Goal: Answer question/provide support: Share knowledge or assist other users

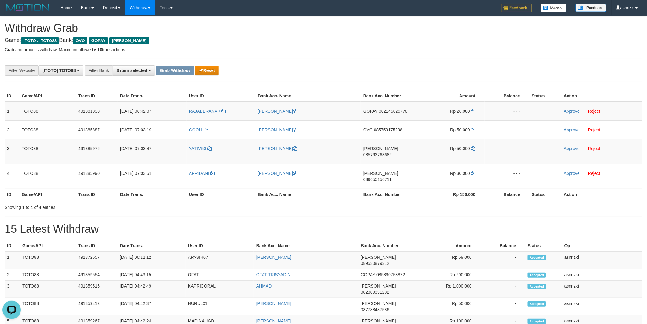
click at [309, 65] on div "**********" at bounding box center [269, 70] width 539 height 10
click at [271, 73] on div "**********" at bounding box center [269, 70] width 539 height 10
click at [216, 72] on button "Reset" at bounding box center [207, 70] width 24 height 10
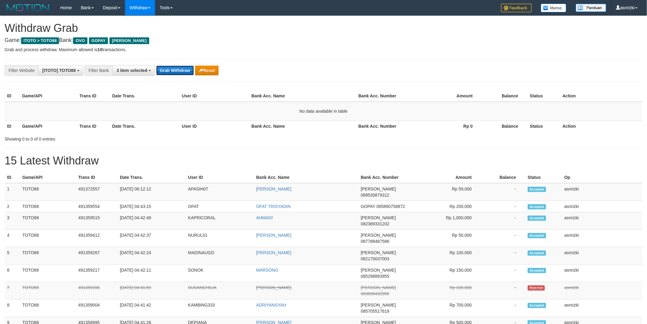
click at [184, 70] on button "Grab Withdraw" at bounding box center [175, 70] width 38 height 10
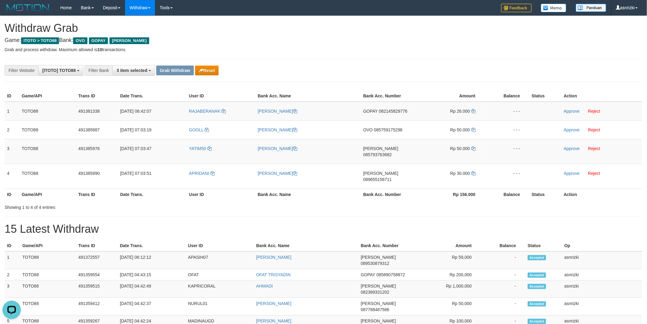
click at [282, 71] on div "**********" at bounding box center [269, 70] width 539 height 10
click at [389, 120] on td "OVO 085759175298" at bounding box center [389, 129] width 57 height 19
click at [391, 117] on td "GOPAY 082145829776" at bounding box center [389, 111] width 57 height 19
copy span "082145829776"
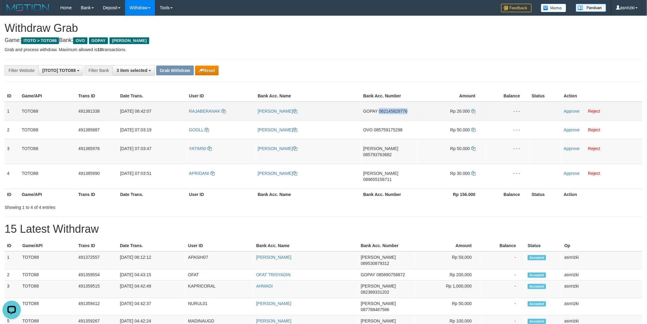
click at [391, 117] on td "GOPAY 082145829776" at bounding box center [389, 111] width 57 height 19
click at [569, 108] on td "Approve Reject" at bounding box center [601, 111] width 81 height 19
click at [569, 111] on link "Approve" at bounding box center [572, 111] width 16 height 5
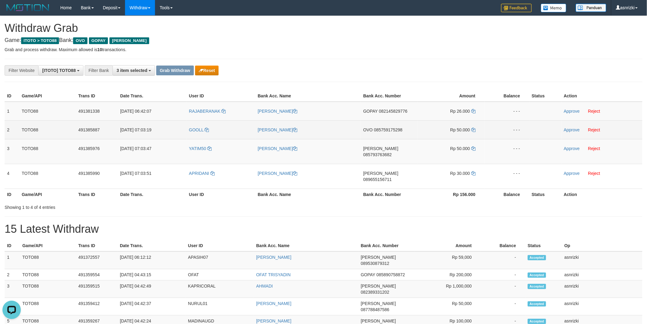
click at [396, 136] on td "OVO 085759175298" at bounding box center [389, 129] width 57 height 19
copy span "085759175298"
click at [475, 129] on icon at bounding box center [473, 130] width 4 height 4
copy span "085759175298"
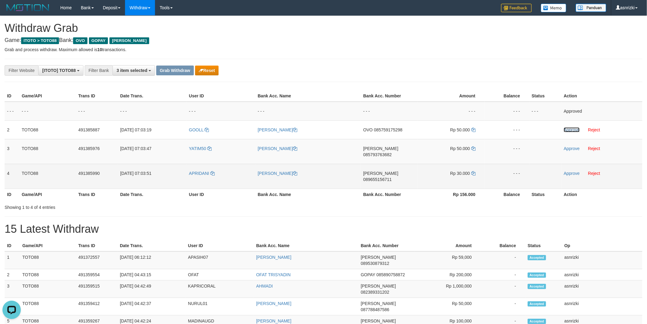
drag, startPoint x: 576, startPoint y: 130, endPoint x: 467, endPoint y: 157, distance: 113.1
click at [576, 130] on link "Approve" at bounding box center [572, 129] width 16 height 5
click at [390, 164] on td "DANA 089655156711" at bounding box center [389, 176] width 57 height 25
copy span "089655156711"
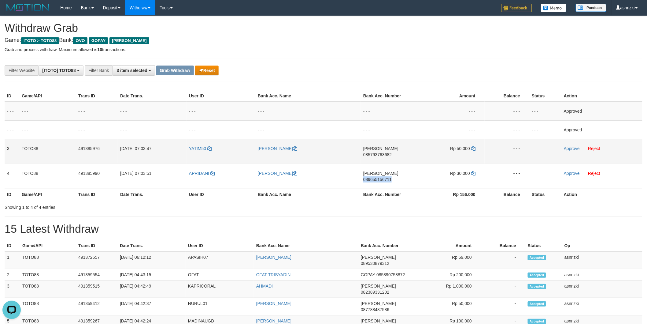
click at [391, 154] on td "DANA 085793763682" at bounding box center [389, 151] width 57 height 25
copy span "085793763682"
click at [473, 147] on icon at bounding box center [473, 148] width 4 height 4
copy span "085793763682"
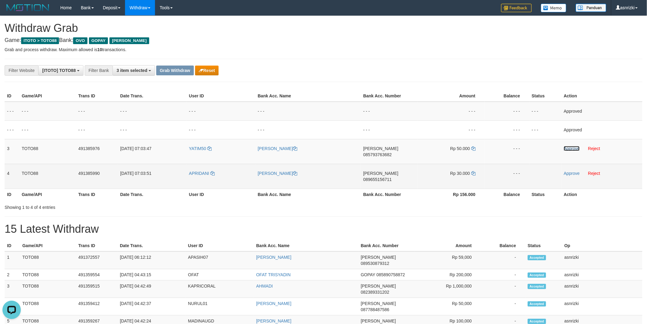
drag, startPoint x: 568, startPoint y: 147, endPoint x: 456, endPoint y: 164, distance: 113.7
click at [568, 147] on link "Approve" at bounding box center [572, 148] width 16 height 5
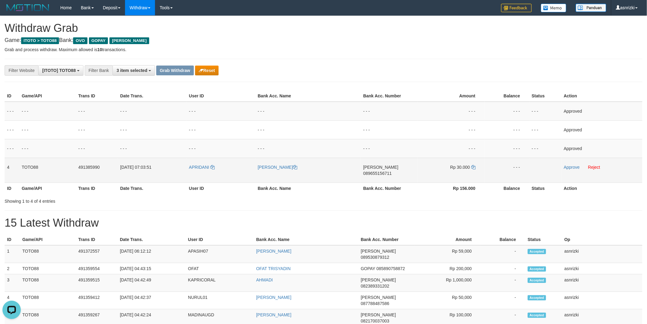
click at [392, 169] on td "DANA 089655156711" at bounding box center [389, 169] width 57 height 25
click at [392, 171] on td "DANA 089655156711" at bounding box center [389, 169] width 57 height 25
click at [475, 166] on icon at bounding box center [473, 167] width 4 height 4
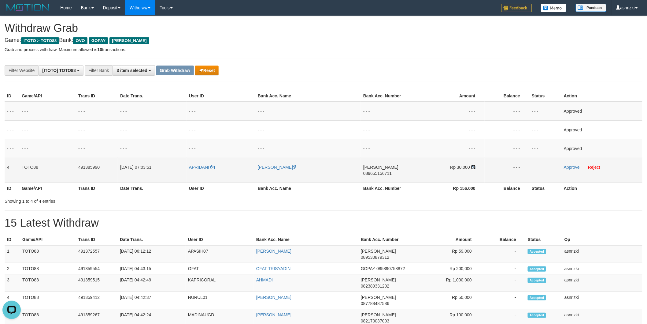
click at [475, 166] on icon at bounding box center [473, 167] width 4 height 4
click at [569, 168] on td "Approve Reject" at bounding box center [601, 169] width 81 height 25
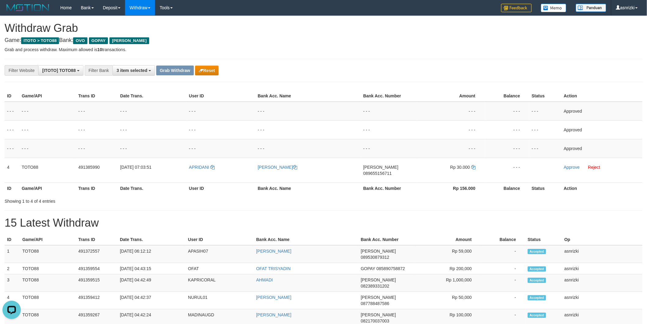
click at [569, 168] on link "Approve" at bounding box center [572, 167] width 16 height 5
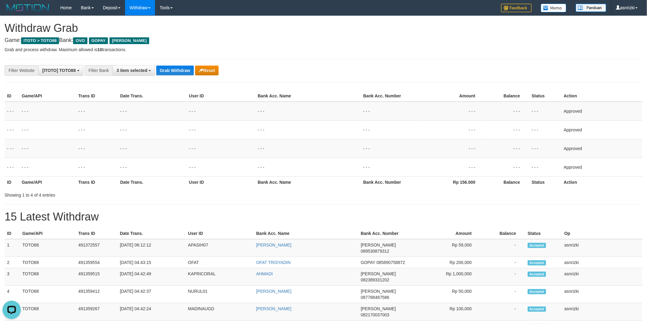
click at [239, 214] on h1 "15 Latest Withdraw" at bounding box center [324, 216] width 638 height 12
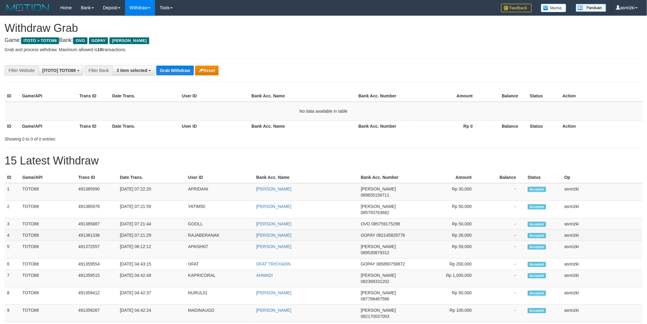
drag, startPoint x: 6, startPoint y: 188, endPoint x: 587, endPoint y: 221, distance: 582.9
copy tbody "1 TOTO88 491385990 30/09/2025 07:22:20 APRIDANI AFRI DANI DANA 089655156711 Rp …"
click at [199, 187] on td "APRIDANI" at bounding box center [220, 192] width 68 height 18
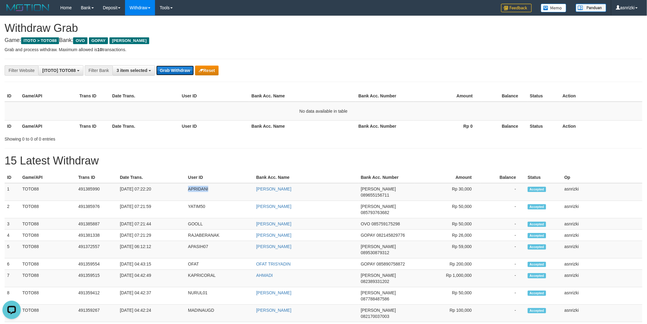
click at [180, 74] on button "Grab Withdraw" at bounding box center [175, 70] width 38 height 10
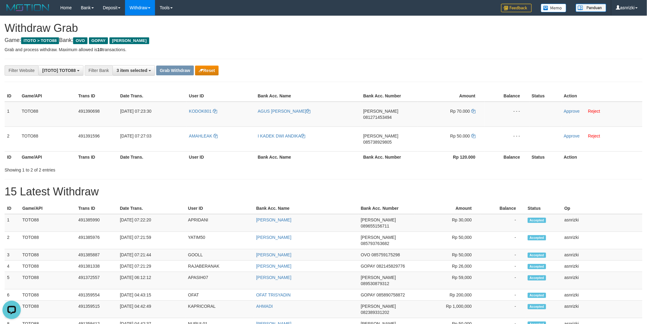
drag, startPoint x: 430, startPoint y: 172, endPoint x: 309, endPoint y: 276, distance: 159.0
click at [430, 173] on div "**********" at bounding box center [323, 328] width 647 height 625
click at [349, 63] on div "**********" at bounding box center [324, 70] width 638 height 23
click at [336, 68] on div "**********" at bounding box center [269, 70] width 539 height 10
drag, startPoint x: 321, startPoint y: 169, endPoint x: 316, endPoint y: 169, distance: 5.2
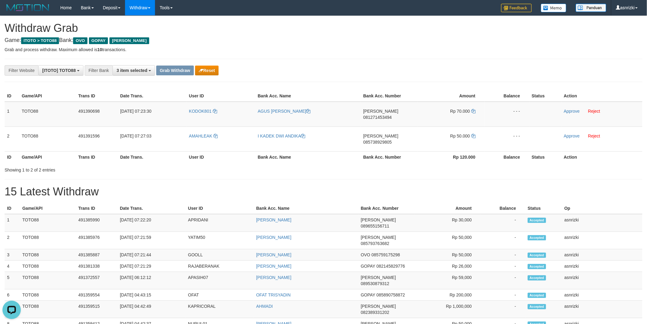
click at [320, 169] on div "**********" at bounding box center [323, 328] width 647 height 625
click at [329, 79] on div "**********" at bounding box center [324, 70] width 638 height 23
click at [324, 186] on div "**********" at bounding box center [323, 328] width 647 height 625
click at [388, 115] on td "DANA 081271453494" at bounding box center [389, 114] width 57 height 25
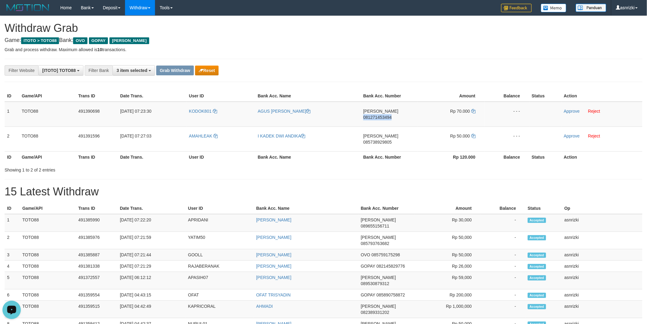
copy span "081271453494"
click at [475, 110] on icon at bounding box center [473, 111] width 4 height 4
copy span "081271453494"
click at [565, 109] on link "Approve" at bounding box center [572, 111] width 16 height 5
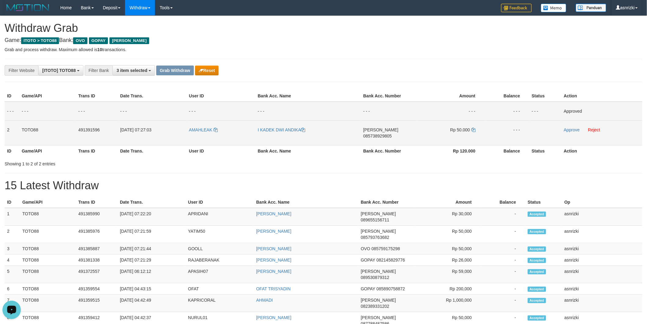
click at [398, 135] on td "DANA 085738929805" at bounding box center [389, 132] width 57 height 25
copy span "085738929805"
click at [474, 128] on icon at bounding box center [473, 130] width 4 height 4
copy span "085738929805"
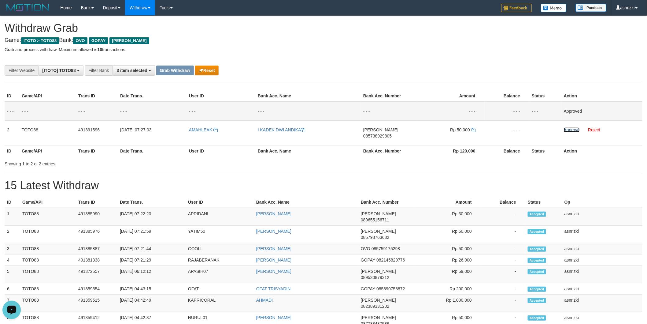
drag, startPoint x: 571, startPoint y: 130, endPoint x: 431, endPoint y: 145, distance: 140.6
click at [571, 130] on link "Approve" at bounding box center [572, 129] width 16 height 5
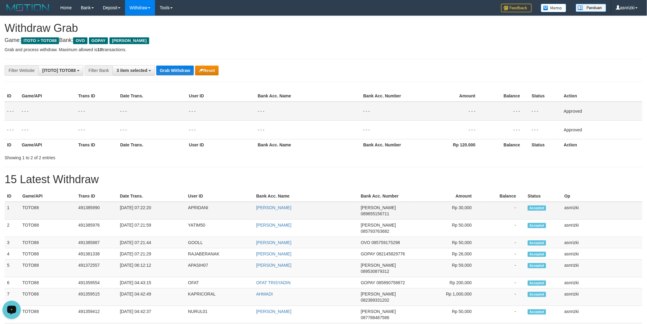
click at [199, 209] on td "APRIDANI" at bounding box center [220, 211] width 68 height 18
copy td "APRIDANI"
click at [216, 170] on div "**********" at bounding box center [323, 322] width 647 height 613
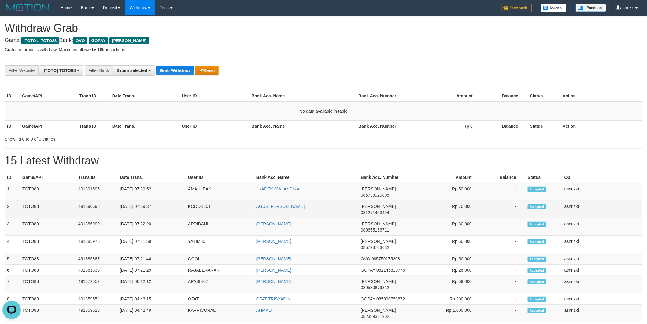
drag, startPoint x: 7, startPoint y: 184, endPoint x: 594, endPoint y: 195, distance: 586.9
copy tbody "1 TOTO88 491391596 [DATE] 07:39:52 AMAHLEAK I KADEK DWI ANDIKA [PERSON_NAME] 08…"
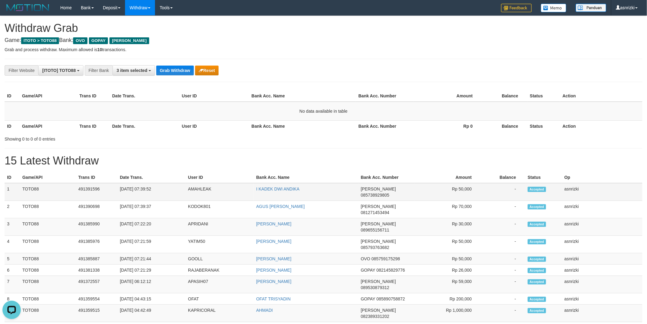
click at [204, 188] on td "AMAHLEAK" at bounding box center [220, 192] width 68 height 18
click at [259, 157] on h1 "15 Latest Withdraw" at bounding box center [324, 160] width 638 height 12
click at [308, 80] on div "**********" at bounding box center [324, 70] width 638 height 23
click at [296, 70] on div "**********" at bounding box center [269, 70] width 539 height 10
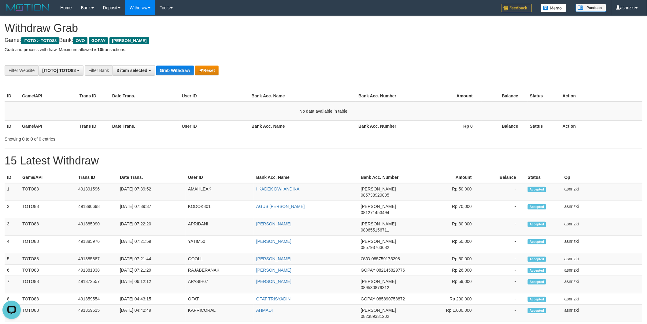
click at [317, 146] on div "**********" at bounding box center [323, 319] width 647 height 606
click at [287, 155] on h1 "15 Latest Withdraw" at bounding box center [324, 160] width 638 height 12
click at [315, 142] on div "**********" at bounding box center [323, 319] width 647 height 606
click at [304, 100] on th "Bank Acc. Name" at bounding box center [302, 95] width 107 height 11
click at [276, 65] on div "**********" at bounding box center [269, 70] width 539 height 10
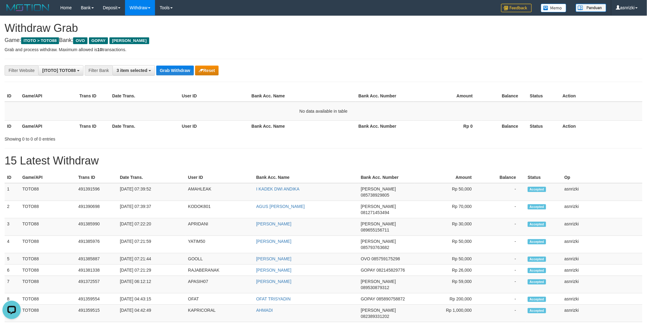
click at [314, 78] on div "**********" at bounding box center [324, 70] width 638 height 23
click at [243, 90] on div "ID Game/API Trans ID Date Trans. User ID Bank Acc. Name Bank Acc. Number Amount…" at bounding box center [323, 110] width 647 height 45
click at [282, 63] on div "**********" at bounding box center [324, 70] width 638 height 23
click at [235, 84] on div "**********" at bounding box center [323, 319] width 647 height 606
click at [340, 137] on div "Showing 0 to 0 of 0 entries" at bounding box center [323, 137] width 647 height 9
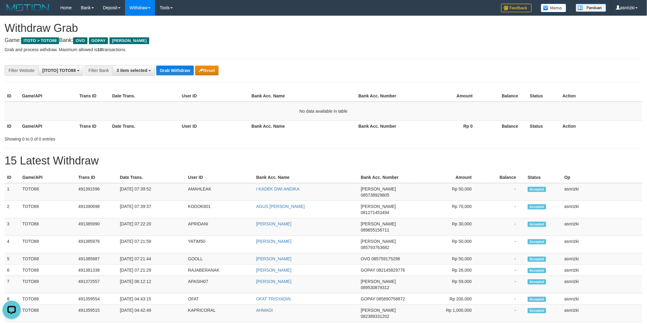
click at [361, 150] on div "**********" at bounding box center [323, 319] width 647 height 606
click at [172, 68] on button "Grab Withdraw" at bounding box center [175, 70] width 38 height 10
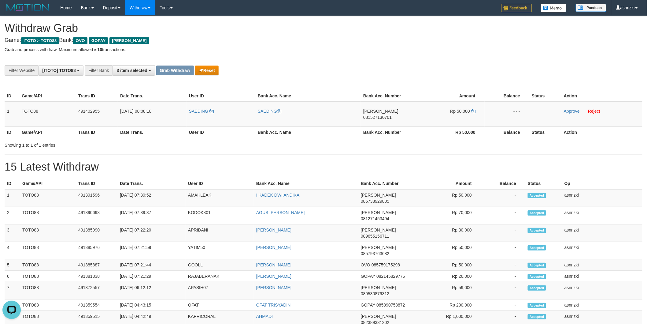
click at [319, 145] on div "**********" at bounding box center [323, 322] width 647 height 612
click at [198, 74] on button "Reset" at bounding box center [207, 70] width 24 height 10
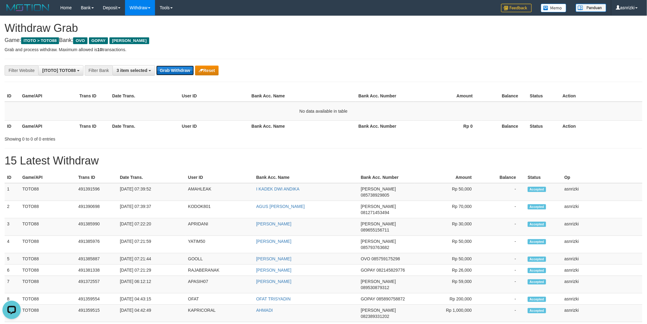
click at [183, 70] on button "Grab Withdraw" at bounding box center [175, 70] width 38 height 10
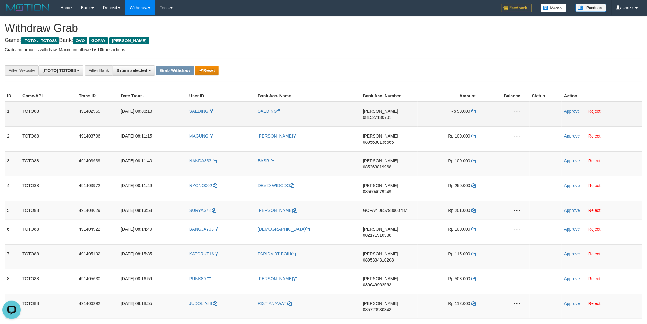
click at [384, 118] on td "DANA 081527130701" at bounding box center [389, 114] width 57 height 25
copy span "081527130701"
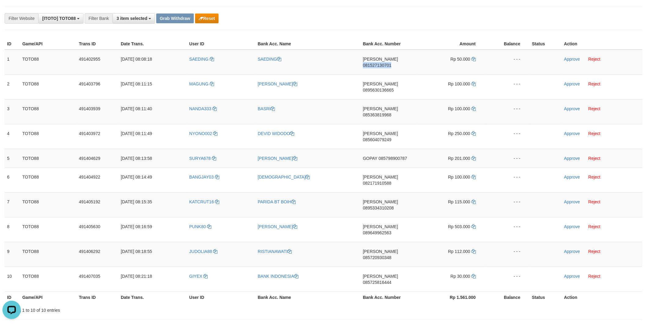
scroll to position [68, 0]
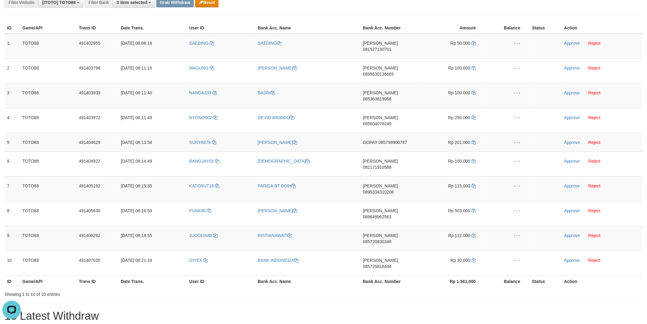
click at [391, 47] on span "081527130701" at bounding box center [377, 49] width 28 height 5
click at [474, 44] on icon at bounding box center [474, 43] width 4 height 4
click at [572, 42] on link "Approve" at bounding box center [572, 43] width 16 height 5
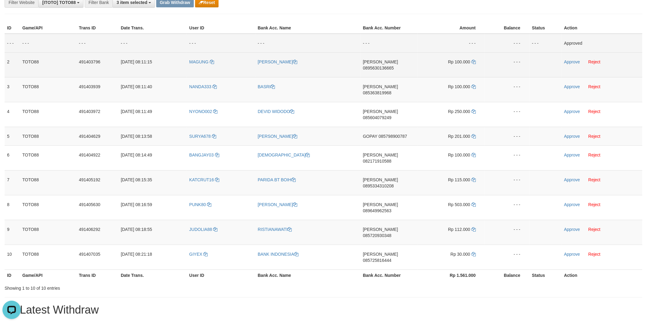
click at [394, 65] on span "0895630136665" at bounding box center [378, 67] width 31 height 5
drag, startPoint x: 475, startPoint y: 62, endPoint x: 460, endPoint y: 70, distance: 16.7
click at [475, 62] on icon at bounding box center [474, 62] width 4 height 4
click at [572, 59] on link "Approve" at bounding box center [572, 61] width 16 height 5
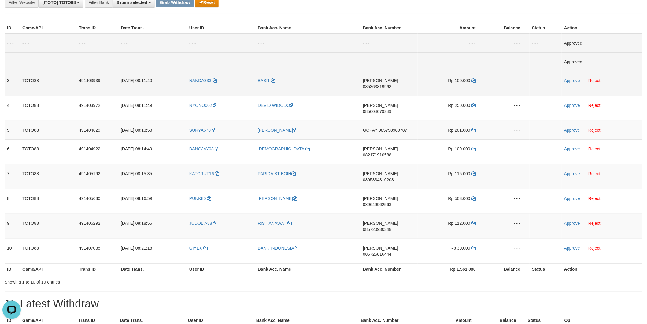
click at [391, 84] on span "085363819968" at bounding box center [377, 86] width 28 height 5
click at [571, 80] on link "Approve" at bounding box center [572, 80] width 16 height 5
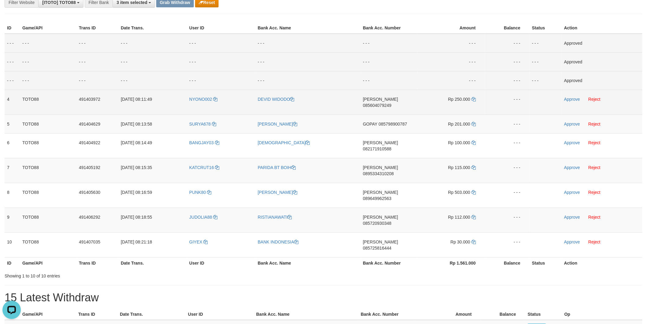
click at [391, 103] on span "085604079249" at bounding box center [377, 105] width 28 height 5
click at [475, 99] on icon at bounding box center [474, 99] width 4 height 4
click at [572, 97] on link "Approve" at bounding box center [572, 99] width 16 height 5
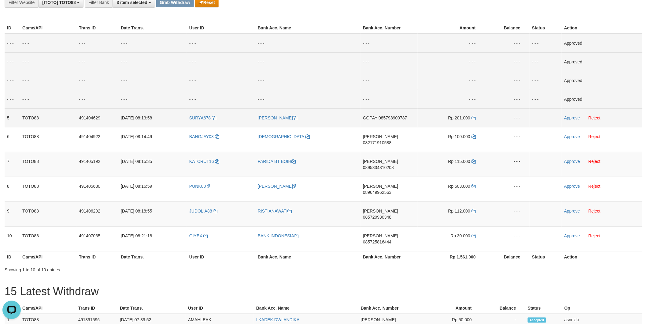
click at [390, 118] on span "085798900787" at bounding box center [393, 117] width 28 height 5
click at [571, 116] on link "Approve" at bounding box center [572, 117] width 16 height 5
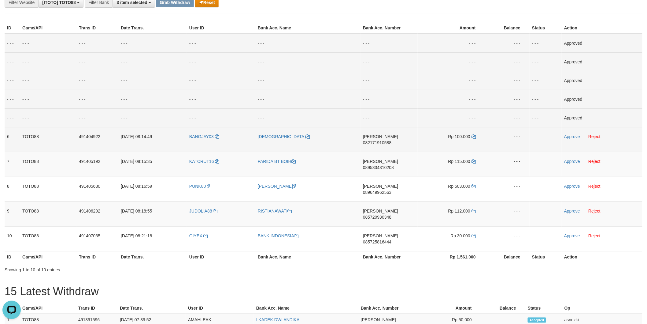
click at [391, 140] on span "082171910588" at bounding box center [377, 142] width 28 height 5
click at [569, 135] on link "Approve" at bounding box center [572, 136] width 16 height 5
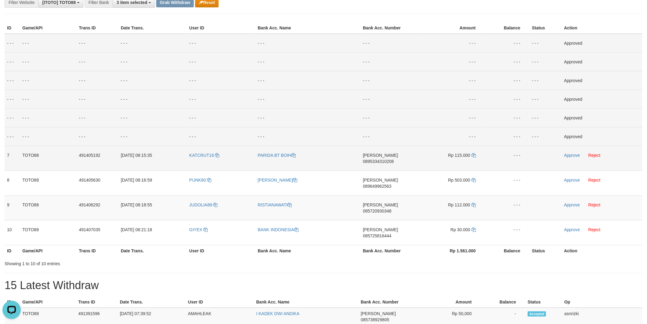
click at [394, 159] on span "0895334310208" at bounding box center [378, 161] width 31 height 5
click at [574, 155] on link "Approve" at bounding box center [572, 155] width 16 height 5
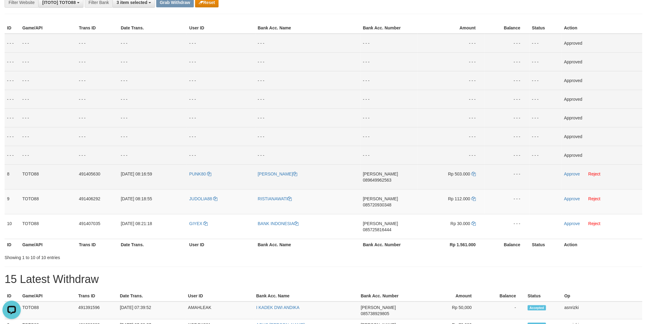
click at [391, 177] on span "089649962563" at bounding box center [377, 179] width 28 height 5
click at [569, 172] on link "Approve" at bounding box center [572, 173] width 16 height 5
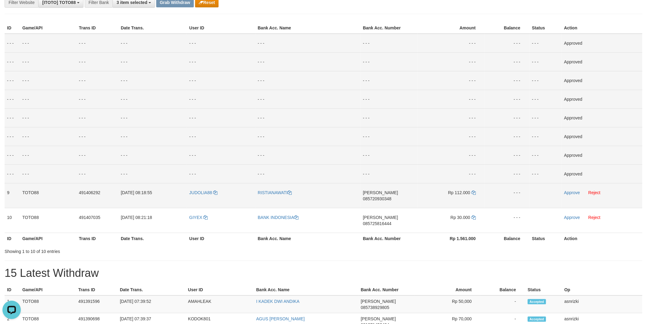
click at [391, 196] on span "085720930348" at bounding box center [377, 198] width 28 height 5
drag, startPoint x: 570, startPoint y: 192, endPoint x: 551, endPoint y: 191, distance: 19.0
click at [570, 192] on link "Approve" at bounding box center [572, 192] width 16 height 5
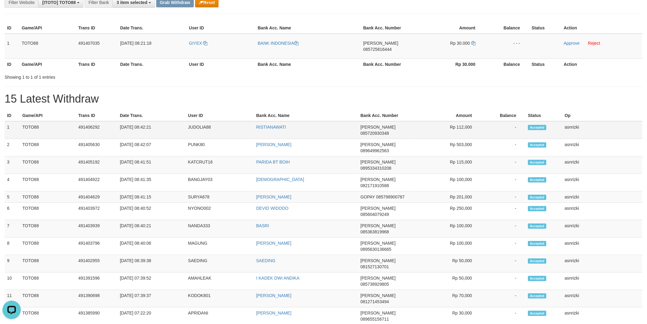
click at [10, 121] on td "1" at bounding box center [12, 130] width 15 height 18
drag, startPoint x: 5, startPoint y: 117, endPoint x: 619, endPoint y: 207, distance: 620.5
click at [619, 207] on tbody "1 TOTO88 491406292 30/09/2025 08:42:21 JUDOLIA88 RISTIANAWATI DANA 085720930348…" at bounding box center [324, 327] width 638 height 412
copy tbody "1 TOTO88 491406292 30/09/2025 08:42:21 JUDOLIA88 RISTIANAWATI DANA 085720930348…"
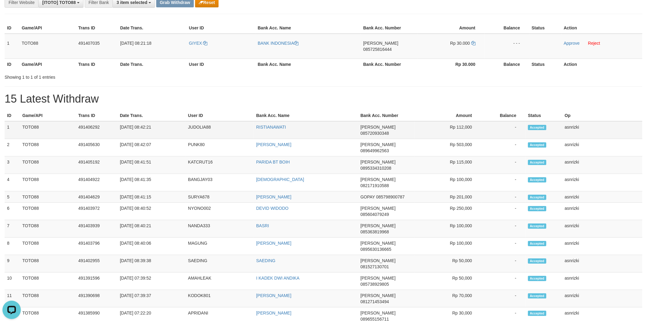
click at [204, 121] on td "JUDOLIA88" at bounding box center [220, 130] width 68 height 18
click at [279, 83] on div "**********" at bounding box center [323, 251] width 647 height 606
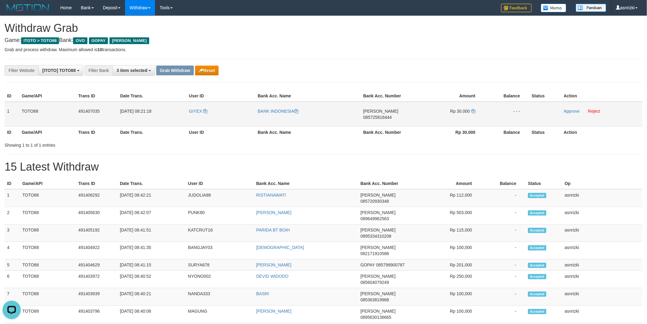
click at [387, 114] on td "DANA 085725816444" at bounding box center [389, 114] width 57 height 25
copy span "085725816444"
click at [197, 114] on td "GIYEX" at bounding box center [221, 114] width 69 height 25
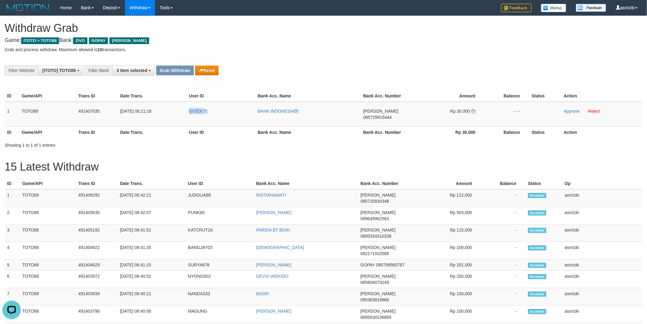
copy link "GIYEX"
click at [598, 111] on link "Reject" at bounding box center [594, 111] width 12 height 5
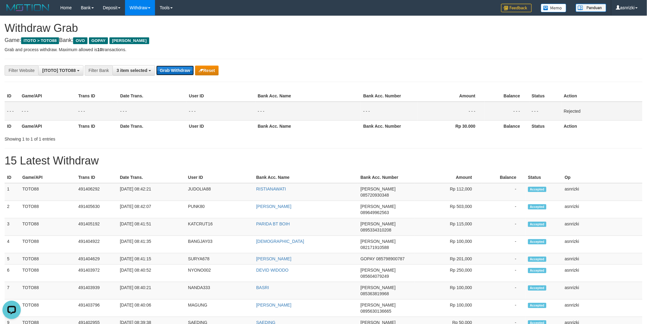
click at [180, 75] on button "Grab Withdraw" at bounding box center [175, 70] width 38 height 10
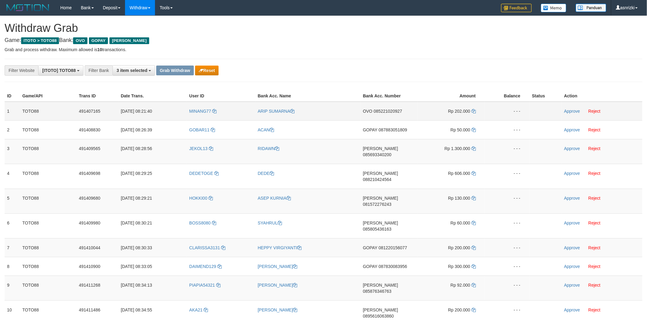
click at [392, 117] on td "OVO 085221020927" at bounding box center [389, 111] width 57 height 19
copy span "085221020927"
click at [475, 109] on icon at bounding box center [474, 111] width 4 height 4
copy span "085221020927"
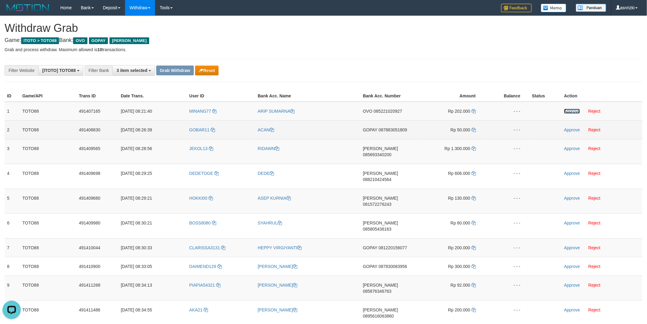
drag, startPoint x: 576, startPoint y: 108, endPoint x: 430, endPoint y: 129, distance: 147.9
click at [576, 109] on link "Approve" at bounding box center [572, 111] width 16 height 5
click at [396, 135] on td "GOPAY 087883051809" at bounding box center [389, 129] width 57 height 19
drag, startPoint x: 396, startPoint y: 135, endPoint x: 348, endPoint y: 123, distance: 49.5
click at [396, 135] on td "GOPAY 087883051809" at bounding box center [389, 129] width 57 height 19
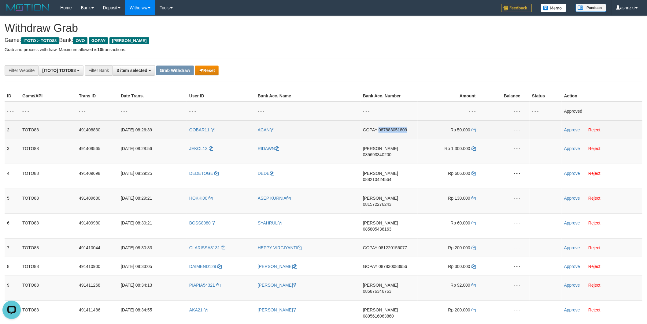
copy span "087883051809"
click at [580, 128] on td "Approve Reject" at bounding box center [602, 129] width 81 height 19
click at [574, 128] on link "Approve" at bounding box center [572, 129] width 16 height 5
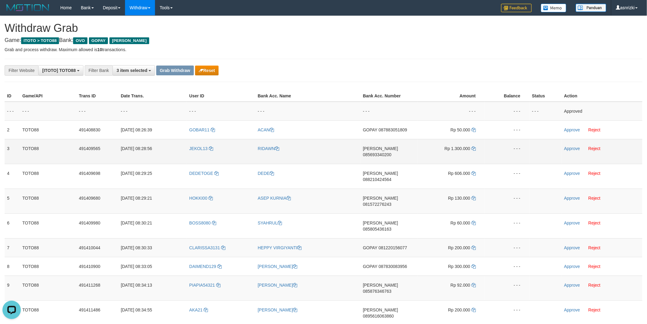
click at [395, 155] on td "[PERSON_NAME] 085693340200" at bounding box center [389, 151] width 57 height 25
copy span "085693340200"
click at [473, 146] on icon at bounding box center [474, 148] width 4 height 4
copy span "085693340200"
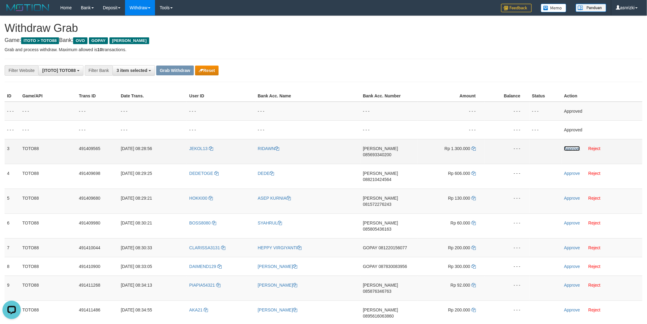
click at [567, 147] on link "Approve" at bounding box center [572, 148] width 16 height 5
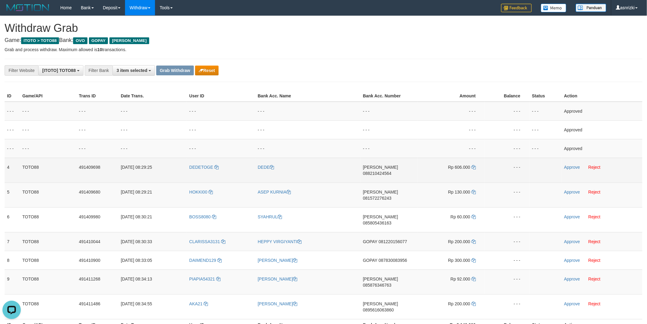
click at [390, 171] on td "DANA 088210424564" at bounding box center [389, 169] width 57 height 25
copy span "088210424564"
click at [473, 167] on icon at bounding box center [474, 167] width 4 height 4
copy span "088210424564"
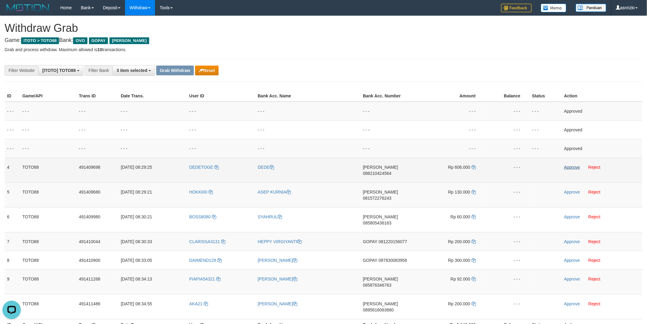
click at [564, 164] on td "Approve Reject" at bounding box center [602, 169] width 81 height 25
click at [568, 166] on link "Approve" at bounding box center [572, 167] width 16 height 5
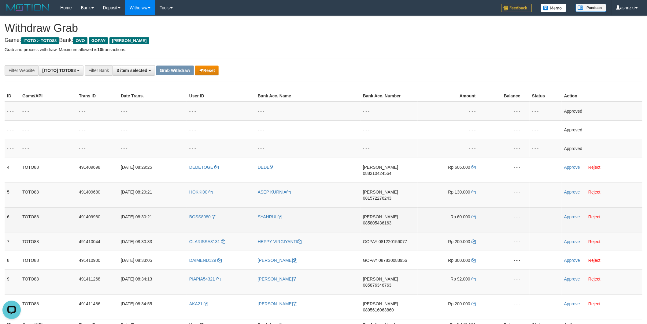
click at [367, 207] on td "DANA 085805436163" at bounding box center [389, 219] width 57 height 25
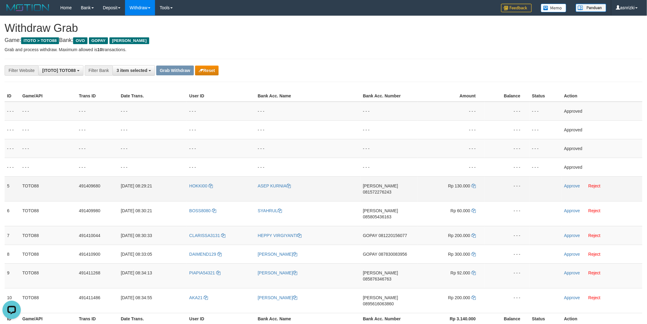
click at [394, 191] on td "DANA 081572276243" at bounding box center [389, 188] width 57 height 25
copy span "081572276243"
click at [472, 185] on icon at bounding box center [474, 185] width 4 height 4
copy span "081572276243"
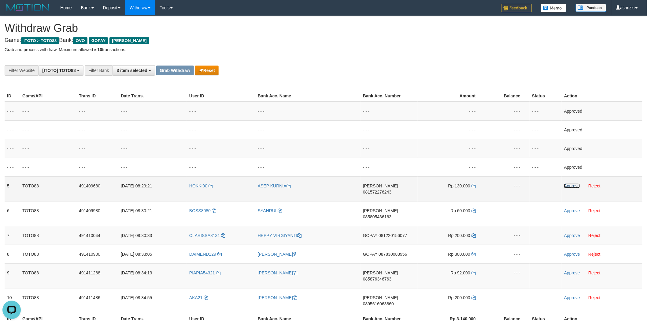
click at [573, 183] on link "Approve" at bounding box center [572, 185] width 16 height 5
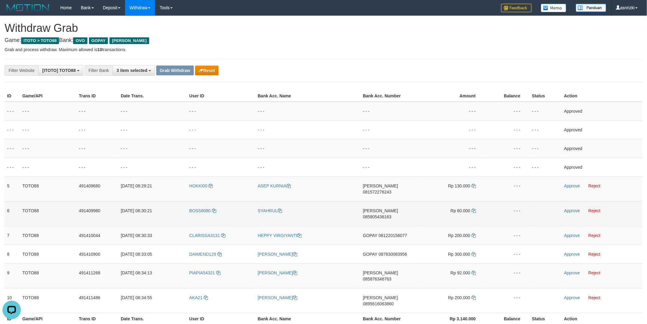
click at [392, 226] on td "GOPAY 081220156077" at bounding box center [389, 235] width 57 height 19
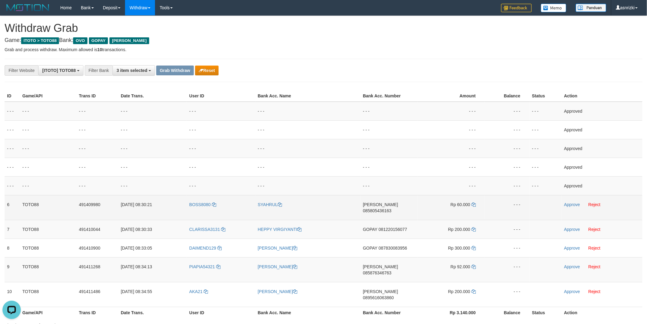
click at [391, 210] on td "DANA 085805436163" at bounding box center [389, 207] width 57 height 25
copy span "085805436163"
drag, startPoint x: 473, startPoint y: 204, endPoint x: 470, endPoint y: 202, distance: 3.6
click at [473, 204] on icon at bounding box center [474, 204] width 4 height 4
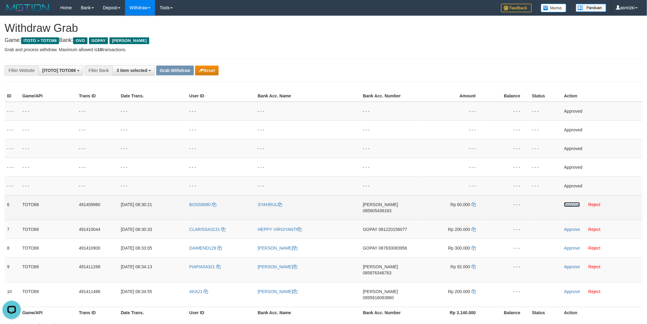
click at [565, 205] on link "Approve" at bounding box center [572, 204] width 16 height 5
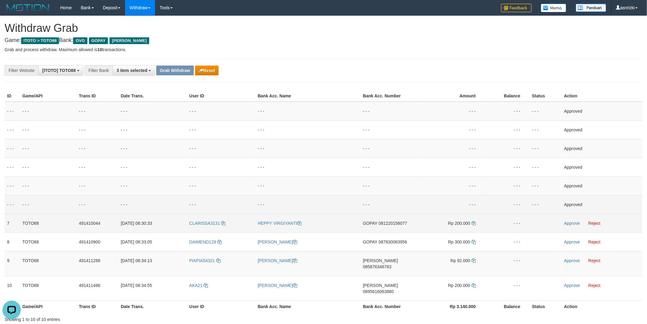
click at [398, 228] on td "GOPAY 081220156077" at bounding box center [389, 222] width 57 height 19
click at [567, 223] on link "Approve" at bounding box center [572, 222] width 16 height 5
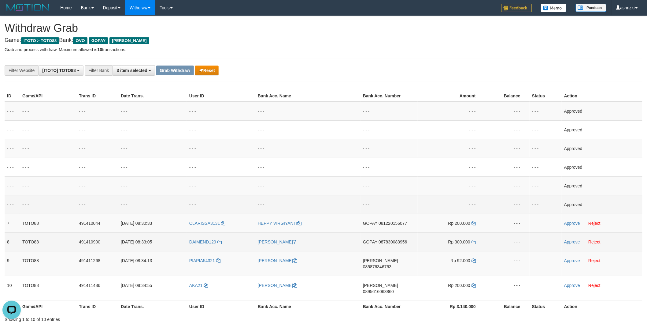
click at [393, 247] on td "GOPAY 087830083956" at bounding box center [389, 241] width 57 height 19
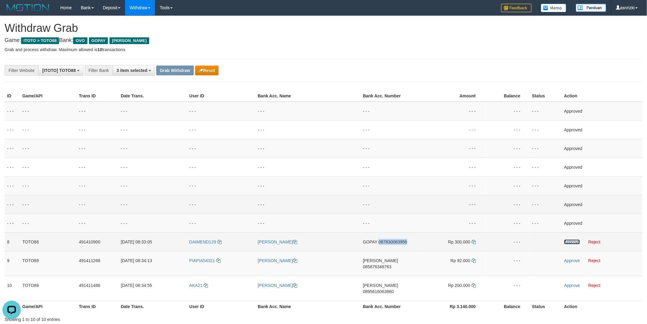
drag, startPoint x: 569, startPoint y: 243, endPoint x: 501, endPoint y: 241, distance: 68.2
click at [569, 243] on link "Approve" at bounding box center [572, 241] width 16 height 5
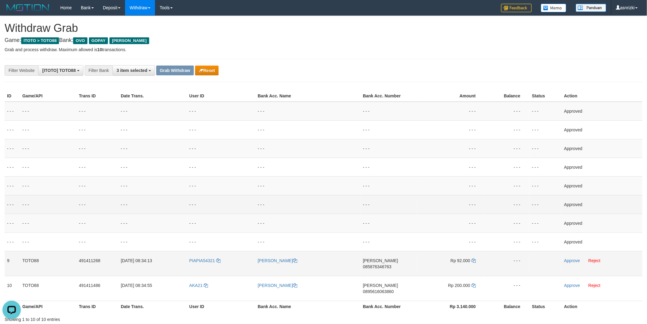
click at [392, 265] on td "DANA 085876346763" at bounding box center [389, 263] width 57 height 25
click at [473, 259] on icon at bounding box center [474, 260] width 4 height 4
click at [572, 258] on link "Approve" at bounding box center [572, 260] width 16 height 5
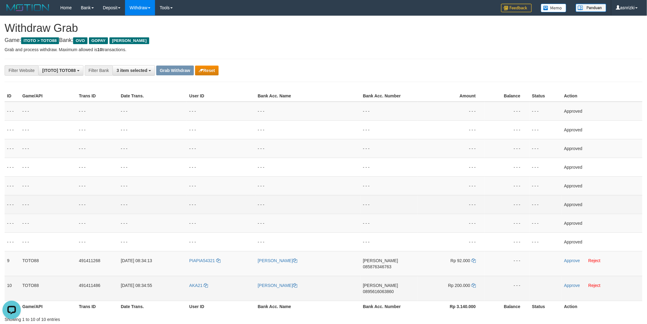
click at [393, 288] on td "DANA 0895616063860" at bounding box center [389, 288] width 57 height 25
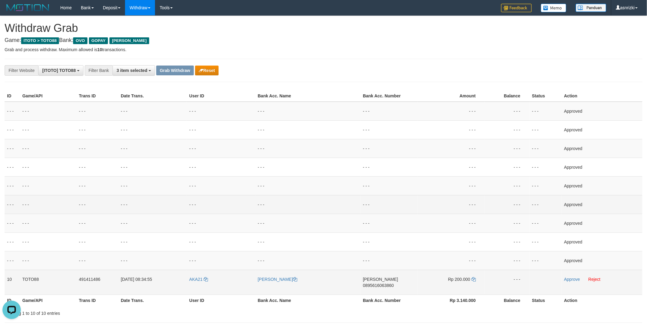
click at [392, 283] on td "DANA 0895616063860" at bounding box center [389, 281] width 57 height 25
click at [394, 283] on span "0895616063860" at bounding box center [378, 285] width 31 height 5
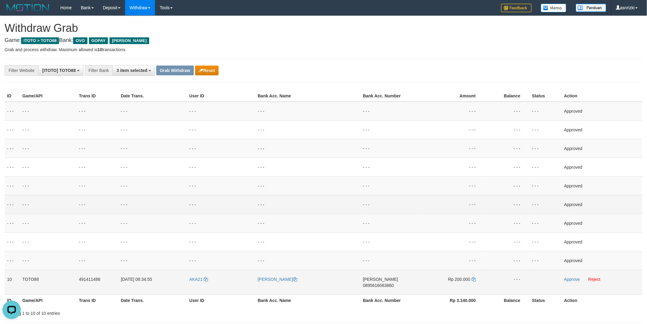
click at [394, 283] on span "0895616063860" at bounding box center [378, 285] width 31 height 5
click at [393, 283] on td "DANA 0895616063860" at bounding box center [389, 281] width 57 height 25
click at [476, 278] on td "Rp 200.000" at bounding box center [451, 281] width 67 height 25
click at [475, 278] on icon at bounding box center [474, 279] width 4 height 4
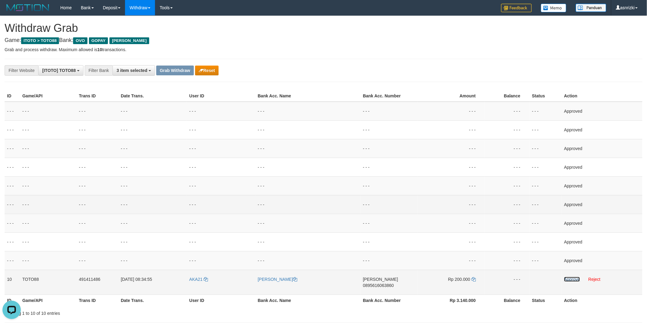
click at [571, 278] on link "Approve" at bounding box center [572, 278] width 16 height 5
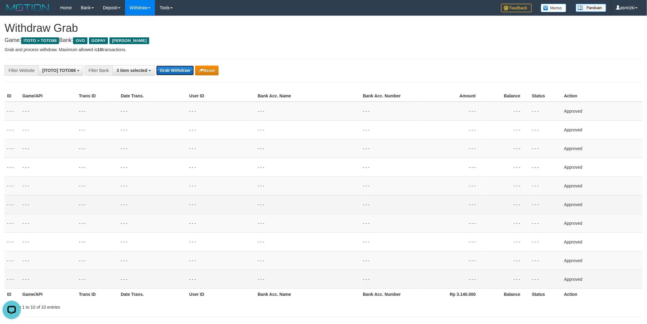
click at [180, 71] on button "Grab Withdraw" at bounding box center [175, 70] width 38 height 10
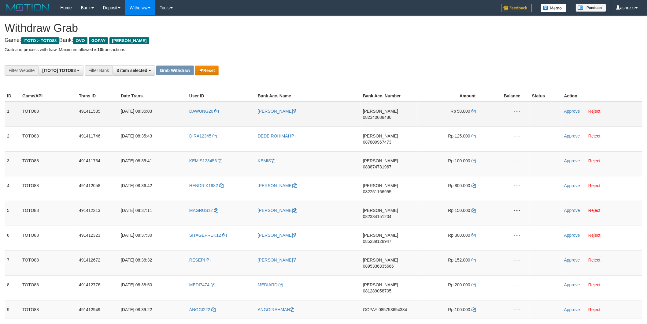
click at [391, 115] on span "082340088480" at bounding box center [377, 117] width 28 height 5
click at [396, 114] on td "DANA 082340088480" at bounding box center [389, 114] width 57 height 25
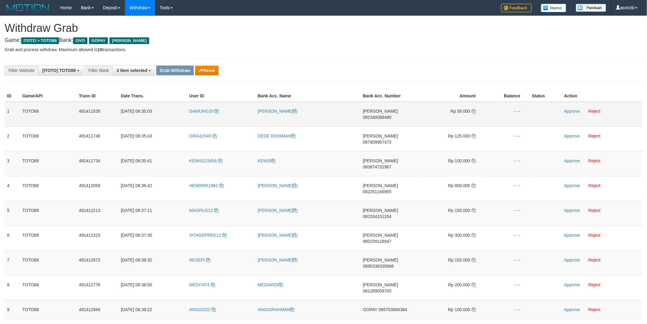
click at [396, 114] on td "DANA 082340088480" at bounding box center [389, 114] width 57 height 25
copy span "082340088480"
click at [476, 110] on td "Rp 58.000" at bounding box center [451, 114] width 67 height 25
click at [474, 110] on icon at bounding box center [474, 111] width 4 height 4
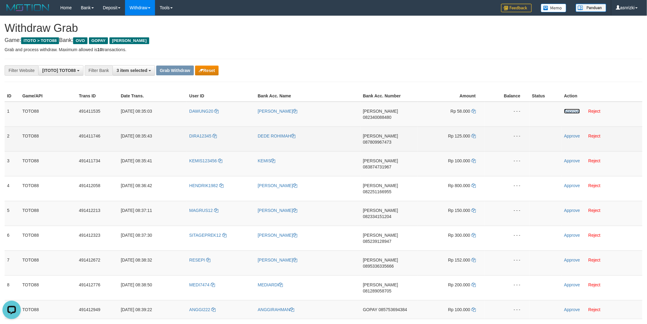
click at [572, 109] on link "Approve" at bounding box center [572, 111] width 16 height 5
click at [389, 136] on td "DANA 087809967473" at bounding box center [389, 138] width 57 height 25
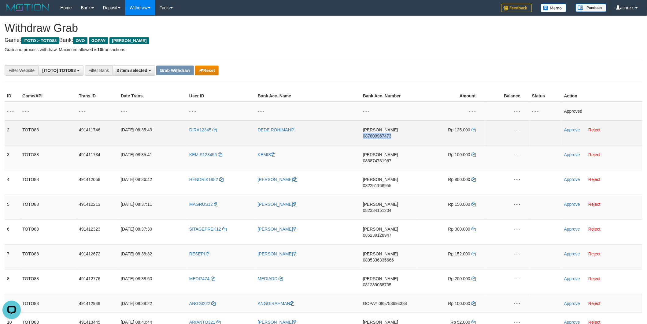
click at [389, 136] on td "DANA 087809967473" at bounding box center [389, 132] width 57 height 25
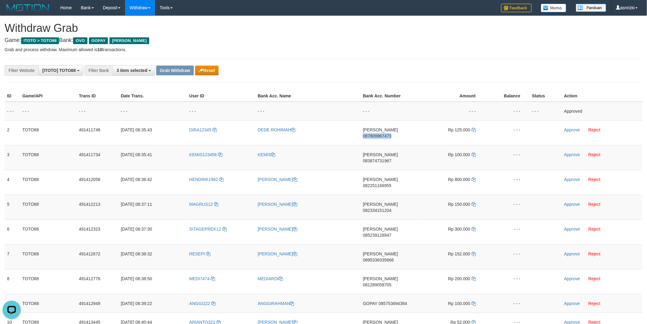
copy span "087809967473"
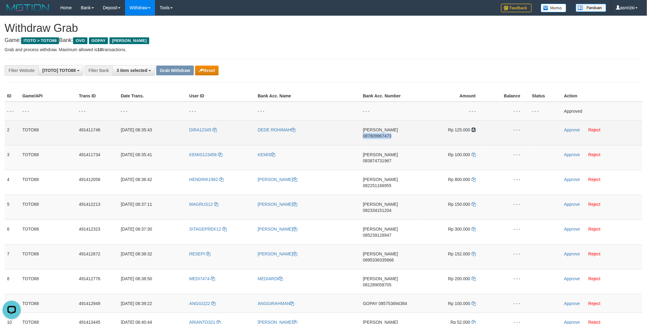
drag, startPoint x: 472, startPoint y: 128, endPoint x: 467, endPoint y: 128, distance: 5.2
click at [472, 128] on icon at bounding box center [474, 130] width 4 height 4
copy span "087809967473"
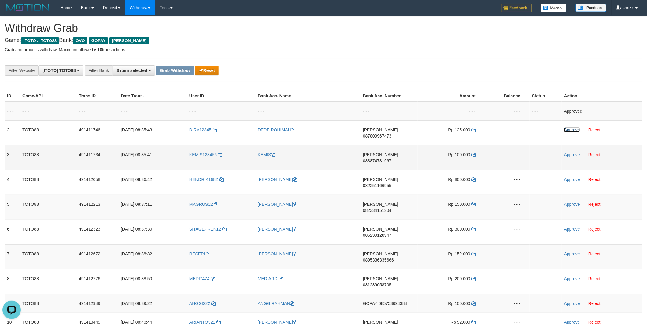
drag, startPoint x: 566, startPoint y: 130, endPoint x: 427, endPoint y: 155, distance: 141.5
click at [566, 130] on link "Approve" at bounding box center [572, 129] width 16 height 5
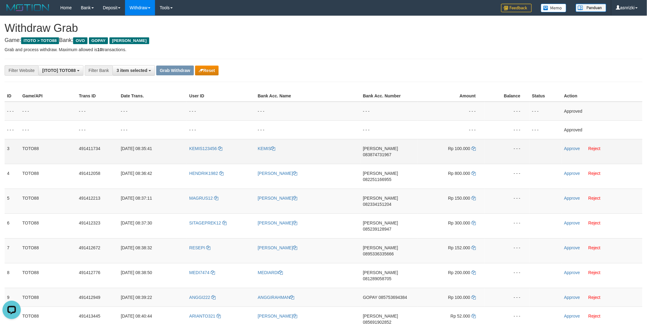
click at [395, 153] on td "DANA 083874731967" at bounding box center [389, 151] width 57 height 25
copy span "083874731967"
click at [475, 149] on icon at bounding box center [474, 148] width 4 height 4
copy span "083874731967"
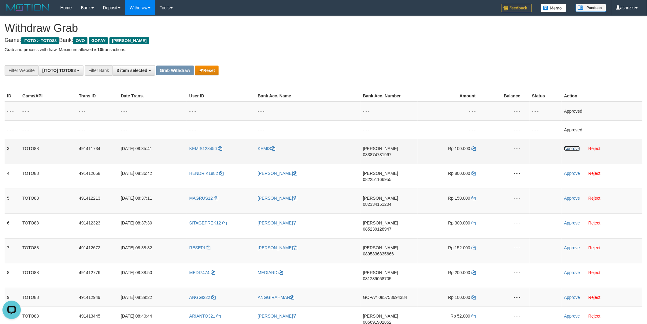
click at [572, 146] on link "Approve" at bounding box center [572, 148] width 16 height 5
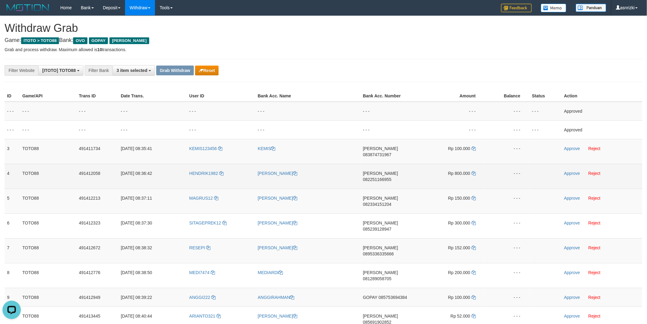
click at [398, 171] on td "DANA 082251166955" at bounding box center [389, 176] width 57 height 25
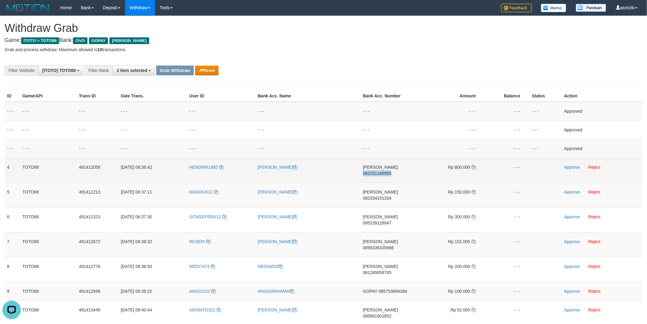
click at [398, 171] on td "DANA 082251166955" at bounding box center [389, 169] width 57 height 25
copy span "082251166955"
click at [473, 166] on icon at bounding box center [474, 167] width 4 height 4
copy span "082251166955"
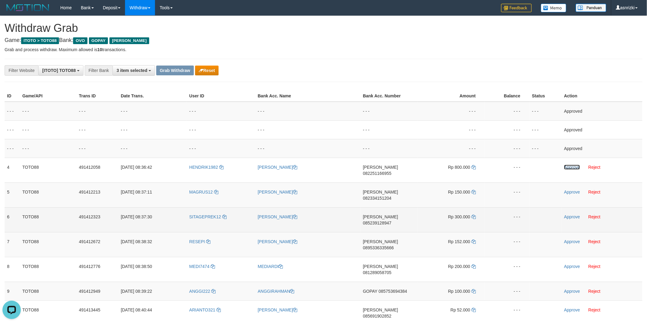
drag, startPoint x: 568, startPoint y: 168, endPoint x: 421, endPoint y: 195, distance: 149.3
click at [568, 168] on link "Approve" at bounding box center [572, 167] width 16 height 5
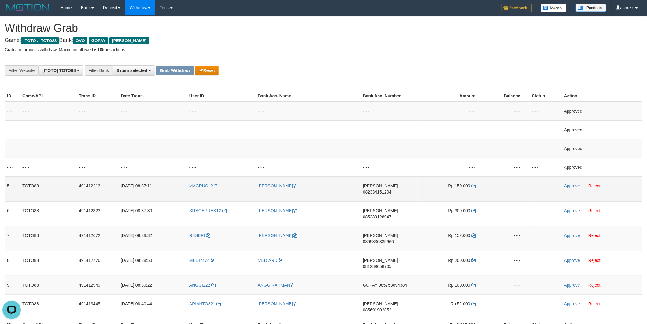
click at [393, 188] on td "DANA 082334151204" at bounding box center [389, 188] width 57 height 25
copy span "082334151204"
click at [472, 184] on icon at bounding box center [474, 185] width 4 height 4
copy span "082334151204"
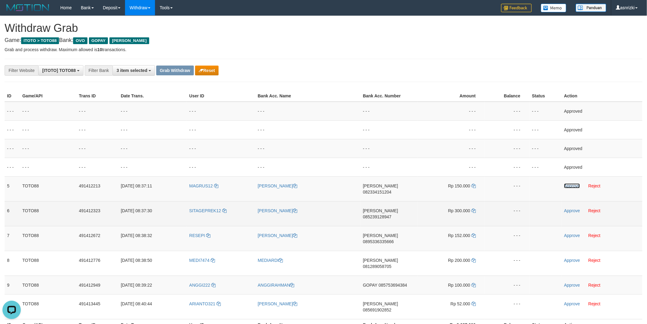
click at [569, 186] on link "Approve" at bounding box center [572, 185] width 16 height 5
click at [398, 207] on td "DANA 085239128947" at bounding box center [389, 213] width 57 height 25
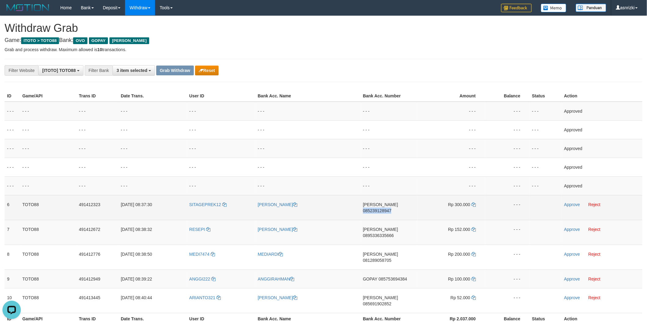
click at [398, 207] on td "DANA 085239128947" at bounding box center [389, 207] width 57 height 25
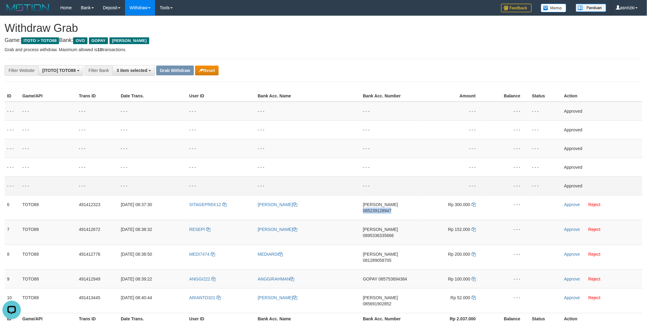
copy span "085239128947"
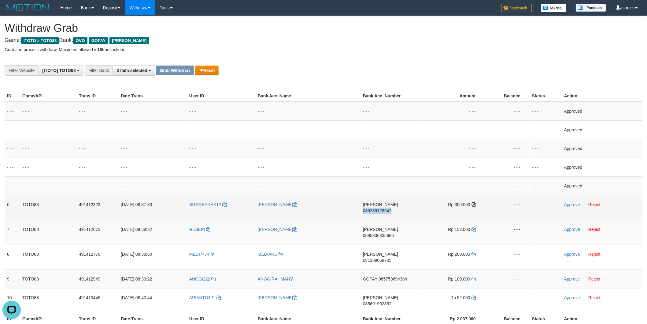
click at [475, 205] on icon at bounding box center [474, 204] width 4 height 4
drag, startPoint x: 570, startPoint y: 206, endPoint x: 468, endPoint y: 211, distance: 102.3
click at [570, 206] on td "Approve Reject" at bounding box center [602, 207] width 81 height 25
drag, startPoint x: 561, startPoint y: 201, endPoint x: 567, endPoint y: 202, distance: 6.3
click at [567, 202] on tr "6 TOTO88 491412323 30/09/2025 08:37:30 SITAGEPREK12 SITA SAMSINAR DANA 08523912…" at bounding box center [324, 207] width 638 height 25
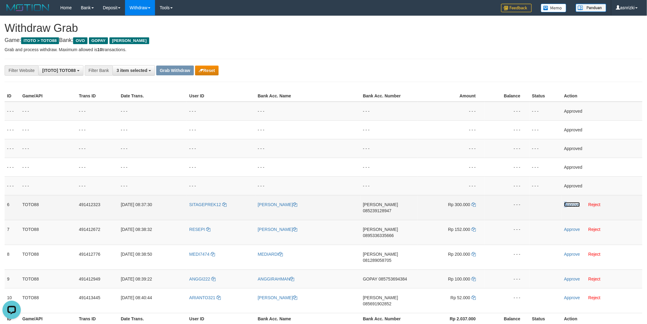
click at [568, 202] on link "Approve" at bounding box center [572, 204] width 16 height 5
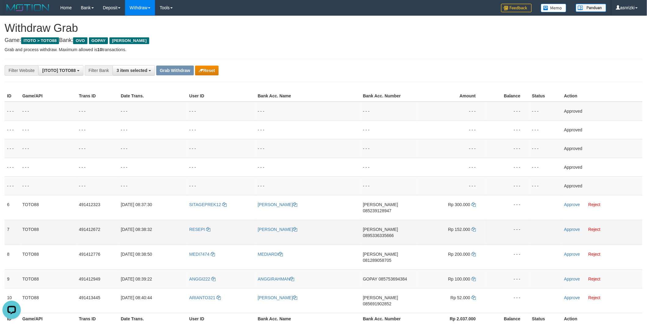
click at [404, 226] on td "DANA 0895336335666" at bounding box center [389, 232] width 57 height 25
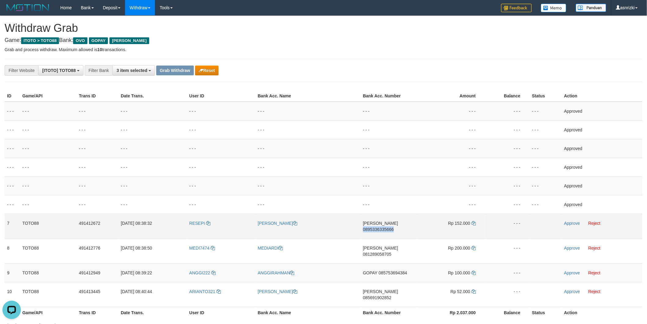
click at [404, 226] on td "DANA 0895336335666" at bounding box center [389, 225] width 57 height 25
click at [474, 222] on icon at bounding box center [474, 223] width 4 height 4
click at [573, 222] on link "Approve" at bounding box center [572, 222] width 16 height 5
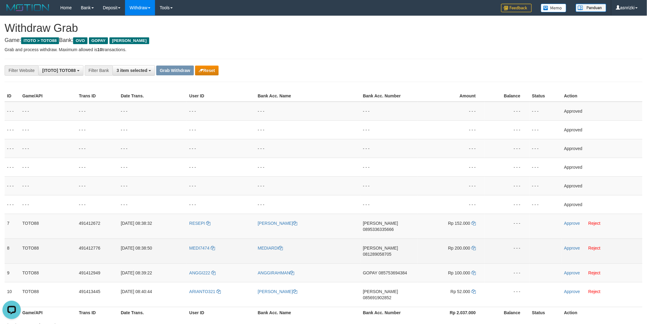
click at [397, 249] on td "DANA 081289058705" at bounding box center [389, 250] width 57 height 25
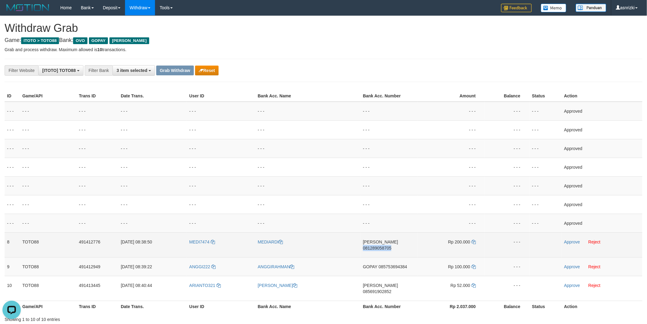
drag, startPoint x: 397, startPoint y: 249, endPoint x: 390, endPoint y: 249, distance: 6.7
click at [397, 249] on td "DANA 081289058705" at bounding box center [389, 244] width 57 height 25
drag, startPoint x: 474, startPoint y: 242, endPoint x: 471, endPoint y: 242, distance: 3.1
click at [474, 242] on icon at bounding box center [474, 241] width 4 height 4
click at [569, 239] on link "Approve" at bounding box center [572, 241] width 16 height 5
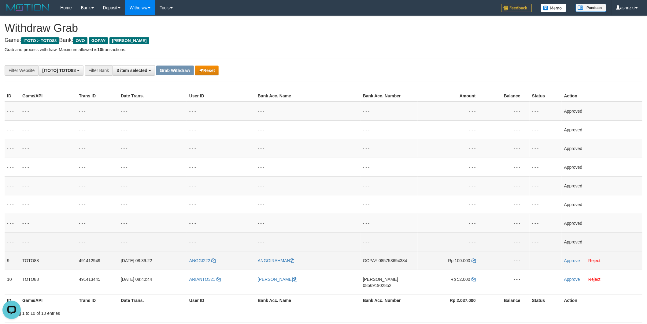
click at [399, 265] on td "GOPAY 085753694384" at bounding box center [389, 260] width 57 height 19
click at [392, 263] on td "GOPAY 085753694384" at bounding box center [389, 260] width 57 height 19
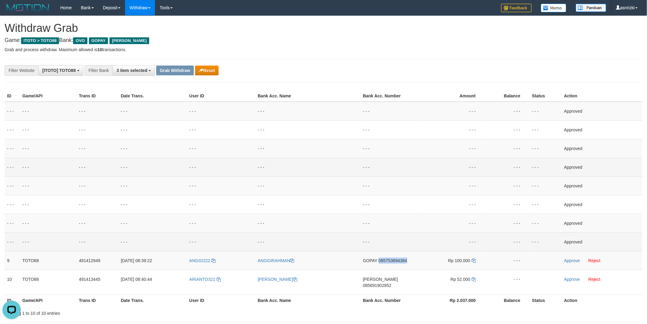
drag, startPoint x: 392, startPoint y: 263, endPoint x: 137, endPoint y: 162, distance: 274.3
click at [389, 260] on td "GOPAY 085753694384" at bounding box center [389, 260] width 57 height 19
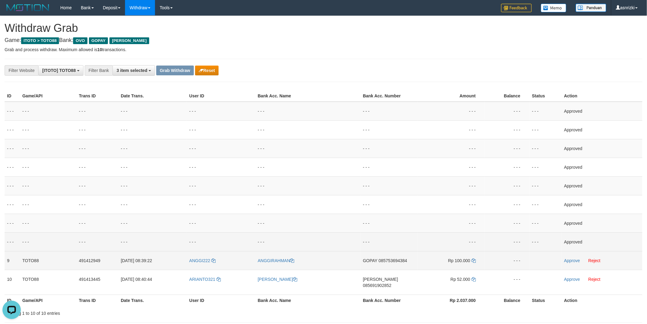
click at [202, 267] on td "ANGGI222" at bounding box center [221, 260] width 68 height 19
click at [597, 262] on td "Approve Reject" at bounding box center [602, 260] width 81 height 19
click at [598, 259] on link "Reject" at bounding box center [594, 260] width 12 height 5
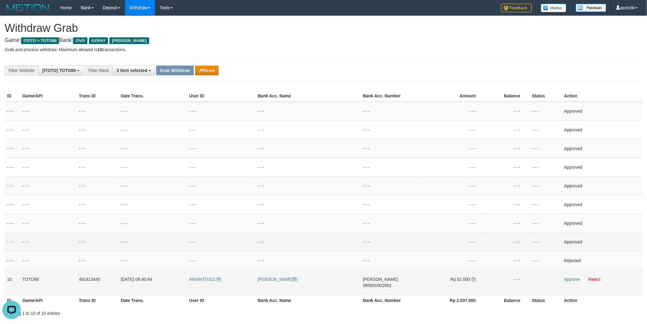
click at [389, 282] on td "DANA 085691902852" at bounding box center [389, 281] width 57 height 25
click at [474, 277] on icon at bounding box center [474, 279] width 4 height 4
click at [572, 280] on link "Approve" at bounding box center [572, 278] width 16 height 5
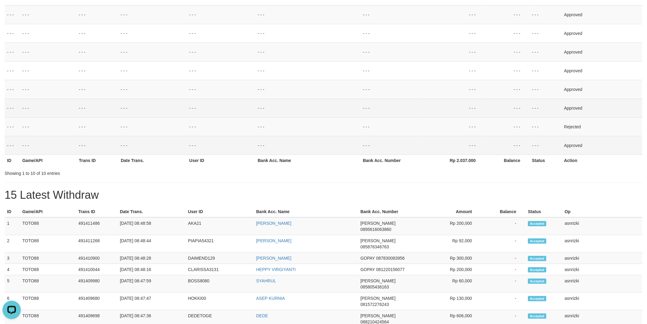
scroll to position [136, 0]
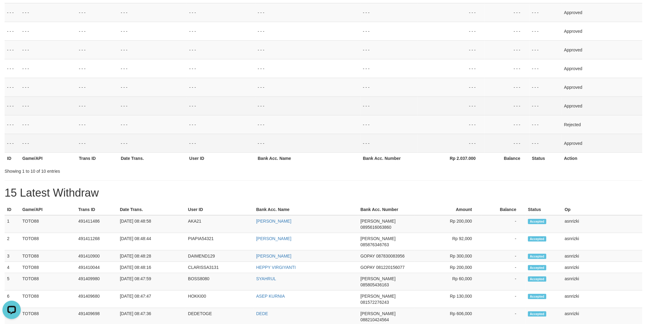
click at [234, 213] on th "User ID" at bounding box center [220, 209] width 68 height 11
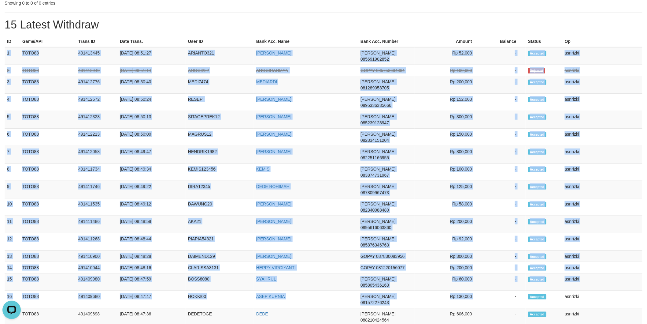
drag, startPoint x: 6, startPoint y: 51, endPoint x: 594, endPoint y: 265, distance: 624.7
click at [594, 265] on tbody "1 TOTO88 491413445 30/09/2025 08:51:27 ARIANTO321 FERI ARIANTO DANA 08569190285…" at bounding box center [324, 249] width 638 height 405
copy tbody "1 TOTO88 491413445 30/09/2025 08:51:27 ARIANTO321 FERI ARIANTO DANA 08569190285…"
click at [224, 50] on td "ARIANTO321" at bounding box center [220, 56] width 68 height 18
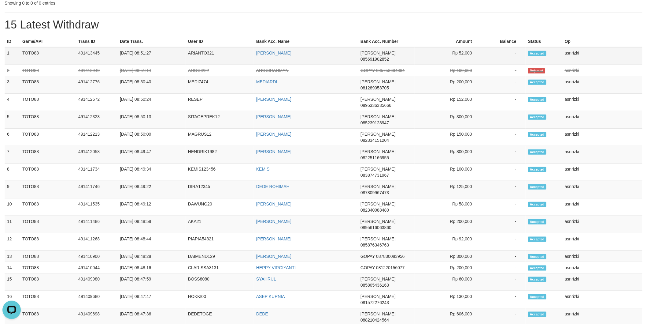
click at [224, 50] on td "ARIANTO321" at bounding box center [220, 56] width 68 height 18
click at [207, 50] on td "ARIANTO321" at bounding box center [220, 56] width 68 height 18
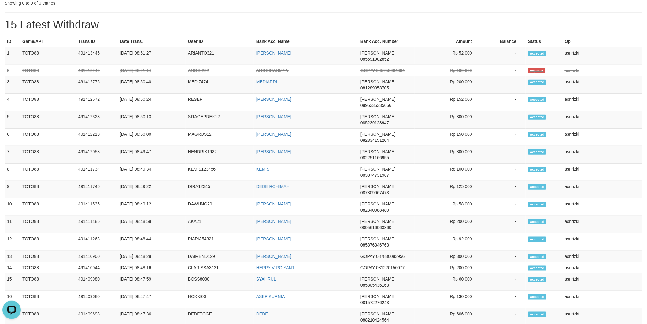
drag, startPoint x: 242, startPoint y: 25, endPoint x: 242, endPoint y: 35, distance: 10.1
click at [242, 25] on h1 "15 Latest Withdraw" at bounding box center [324, 25] width 638 height 12
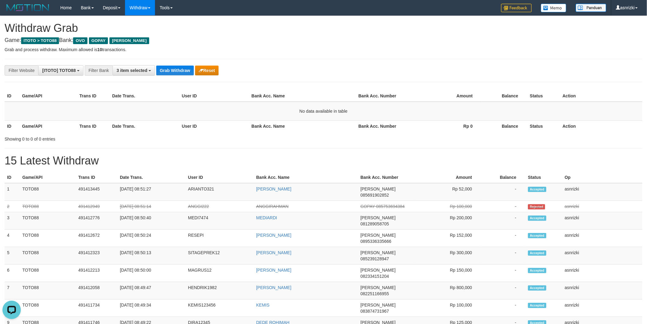
click at [435, 56] on div "**********" at bounding box center [323, 313] width 647 height 594
drag, startPoint x: 263, startPoint y: 48, endPoint x: 221, endPoint y: 52, distance: 42.7
click at [250, 50] on p "Grab and process withdraw. Maximum allowed is 10 transactions." at bounding box center [324, 49] width 638 height 6
drag, startPoint x: 182, startPoint y: 48, endPoint x: 182, endPoint y: 55, distance: 7.3
click at [182, 48] on p "Grab and process withdraw. Maximum allowed is 10 transactions." at bounding box center [324, 49] width 638 height 6
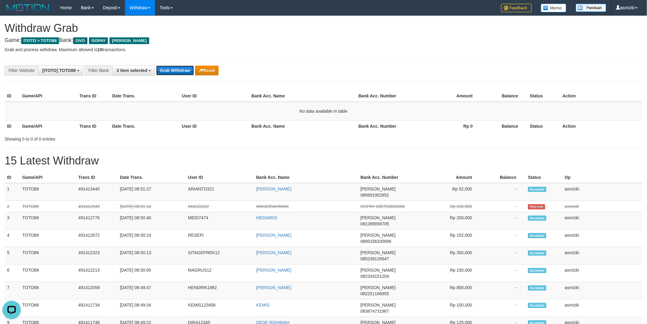
click at [182, 72] on button "Grab Withdraw" at bounding box center [175, 70] width 38 height 10
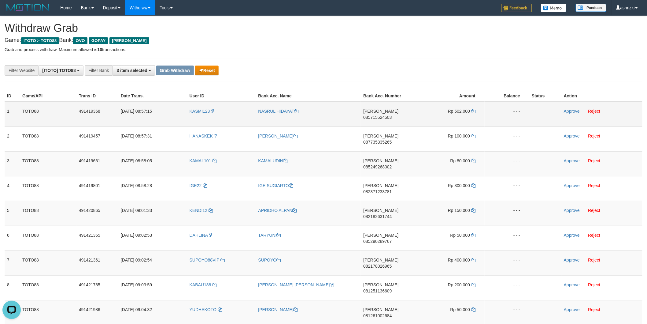
click at [388, 115] on span "085715524503" at bounding box center [377, 117] width 28 height 5
click at [476, 110] on icon at bounding box center [473, 111] width 4 height 4
click at [571, 109] on link "Approve" at bounding box center [572, 111] width 16 height 5
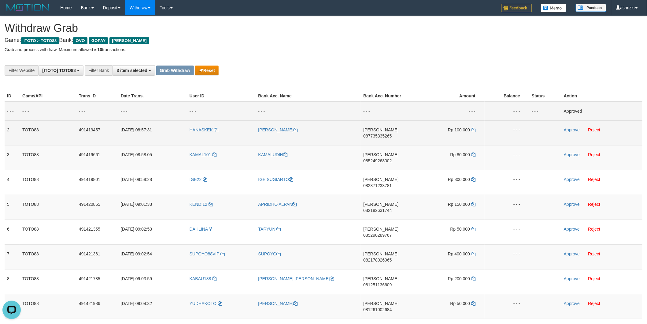
click at [392, 133] on span "087735335265" at bounding box center [377, 135] width 28 height 5
click at [472, 128] on icon at bounding box center [473, 130] width 4 height 4
drag, startPoint x: 565, startPoint y: 129, endPoint x: 513, endPoint y: 136, distance: 52.2
click at [565, 129] on link "Approve" at bounding box center [572, 129] width 16 height 5
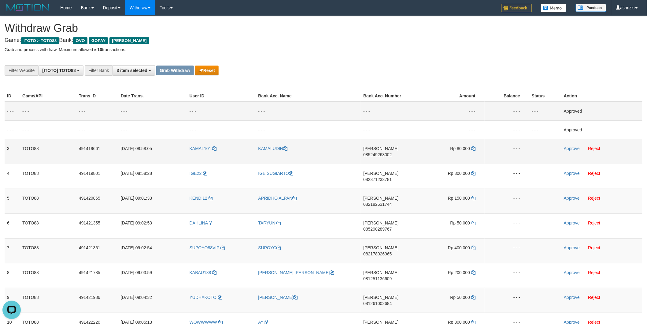
click at [389, 152] on span "085249268002" at bounding box center [377, 154] width 28 height 5
click at [473, 148] on icon at bounding box center [473, 148] width 4 height 4
click at [569, 147] on link "Approve" at bounding box center [572, 148] width 16 height 5
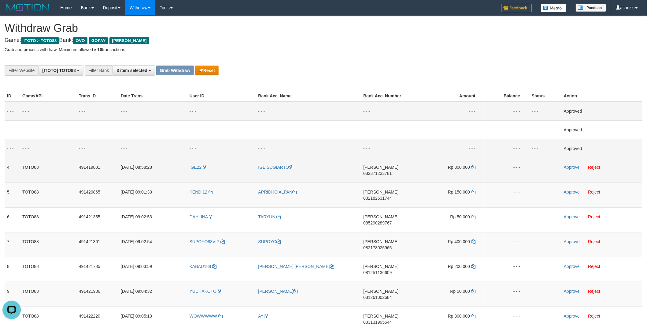
click at [392, 171] on span "082371233781" at bounding box center [377, 173] width 28 height 5
drag, startPoint x: 474, startPoint y: 168, endPoint x: 446, endPoint y: 168, distance: 27.8
click at [474, 168] on icon at bounding box center [473, 167] width 4 height 4
click at [572, 165] on link "Approve" at bounding box center [572, 167] width 16 height 5
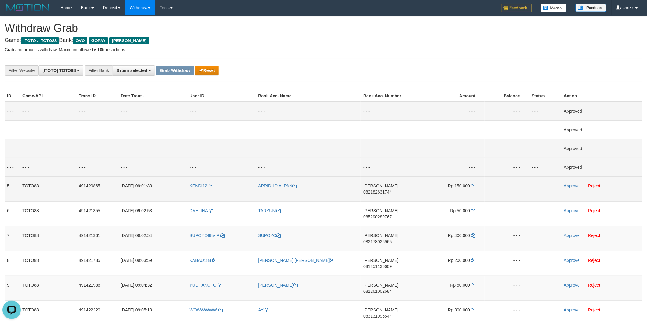
click at [392, 189] on span "082182631744" at bounding box center [377, 191] width 28 height 5
click at [471, 183] on icon at bounding box center [473, 185] width 4 height 4
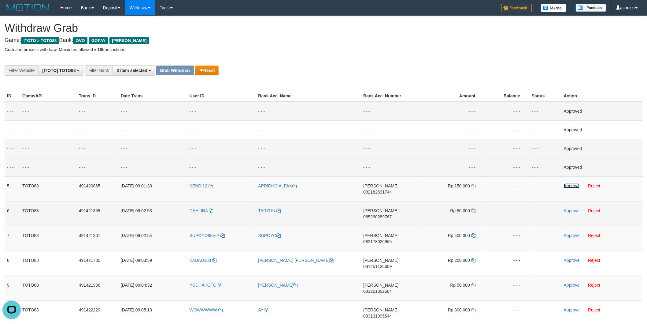
drag, startPoint x: 574, startPoint y: 187, endPoint x: 496, endPoint y: 201, distance: 79.2
click at [574, 187] on link "Approve" at bounding box center [572, 185] width 16 height 5
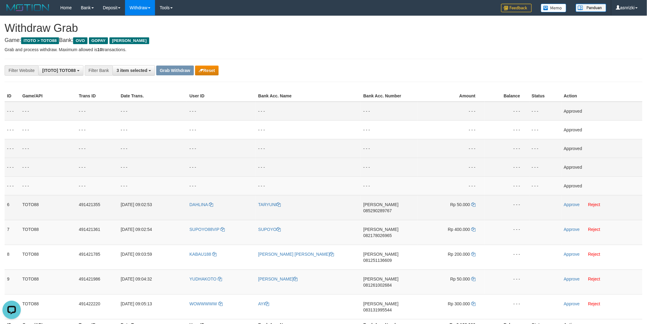
click at [392, 208] on span "085290289767" at bounding box center [377, 210] width 28 height 5
click at [472, 204] on icon at bounding box center [473, 204] width 4 height 4
click at [577, 205] on link "Approve" at bounding box center [572, 204] width 16 height 5
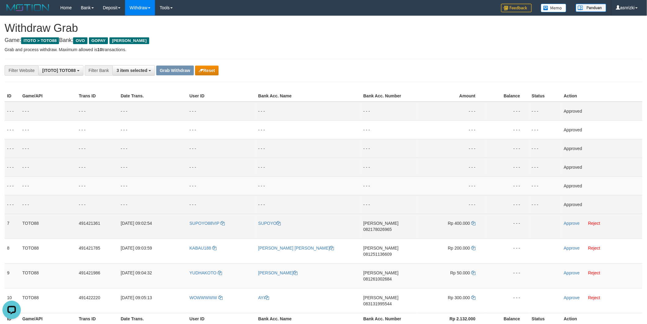
click at [392, 227] on span "082178026965" at bounding box center [377, 229] width 28 height 5
click at [473, 222] on icon at bounding box center [473, 223] width 4 height 4
click at [571, 221] on link "Approve" at bounding box center [572, 222] width 16 height 5
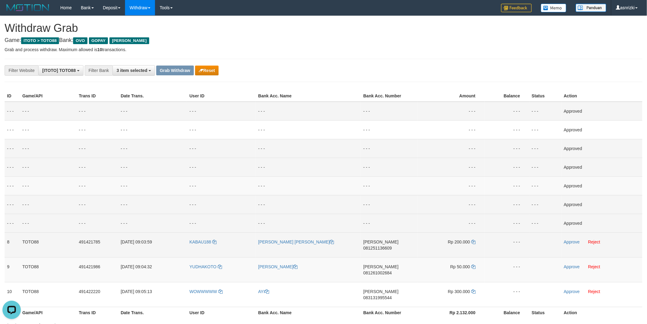
click at [392, 245] on span "081251136609" at bounding box center [377, 247] width 28 height 5
click at [471, 241] on icon at bounding box center [473, 241] width 4 height 4
click at [575, 240] on link "Approve" at bounding box center [572, 241] width 16 height 5
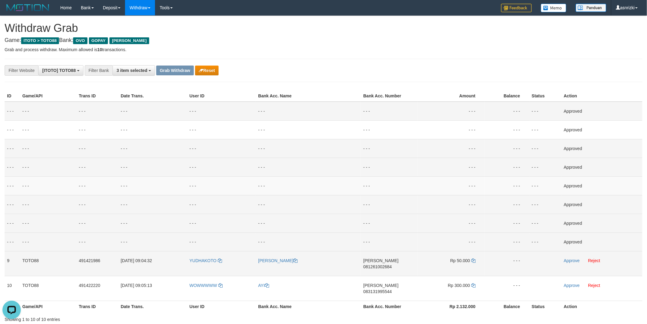
click at [392, 264] on span "081261002684" at bounding box center [377, 266] width 28 height 5
drag, startPoint x: 475, startPoint y: 261, endPoint x: 449, endPoint y: 258, distance: 26.4
click at [475, 261] on icon at bounding box center [473, 260] width 4 height 4
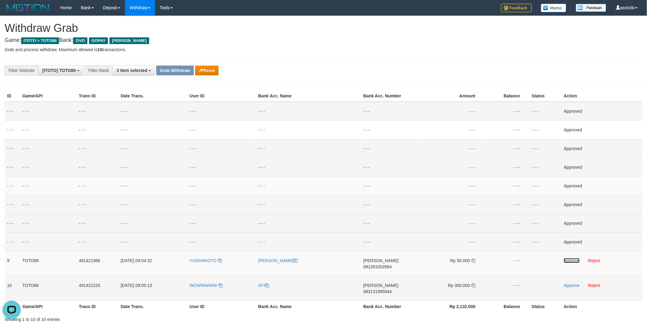
drag, startPoint x: 572, startPoint y: 261, endPoint x: 523, endPoint y: 270, distance: 49.7
click at [572, 261] on link "Approve" at bounding box center [572, 260] width 16 height 5
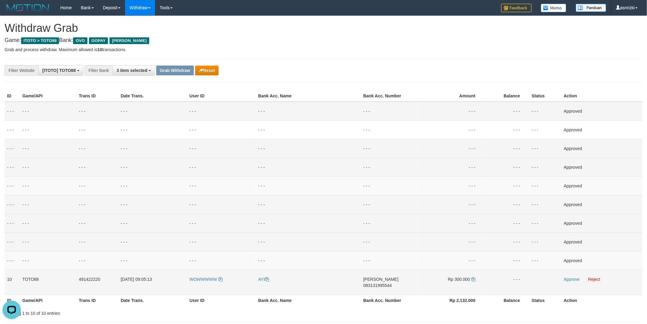
click at [392, 283] on span "083131995544" at bounding box center [377, 285] width 28 height 5
click at [475, 280] on icon at bounding box center [473, 279] width 4 height 4
click at [575, 276] on link "Approve" at bounding box center [572, 278] width 16 height 5
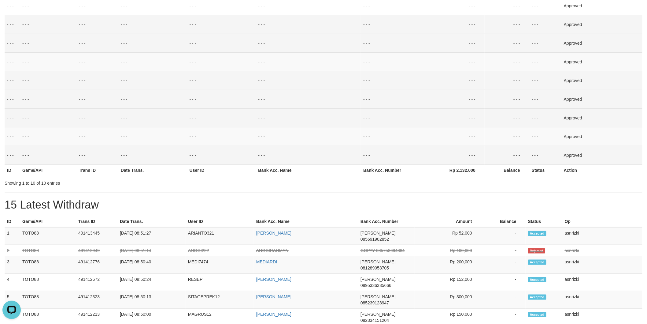
scroll to position [162, 0]
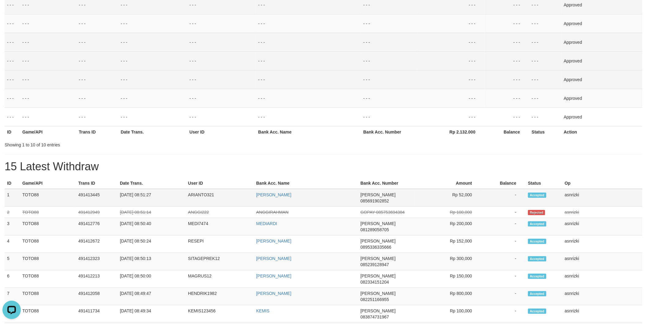
click at [201, 193] on td "ARIANTO321" at bounding box center [220, 198] width 68 height 18
copy td "ARIANTO321"
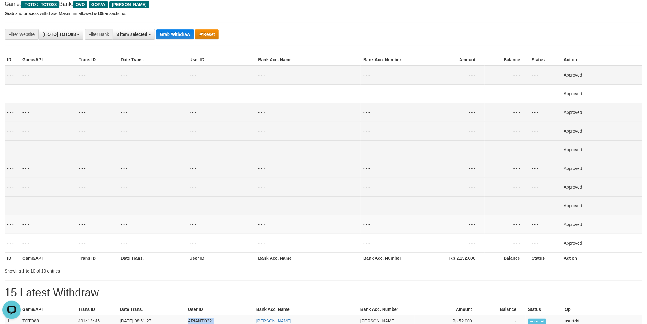
scroll to position [0, 0]
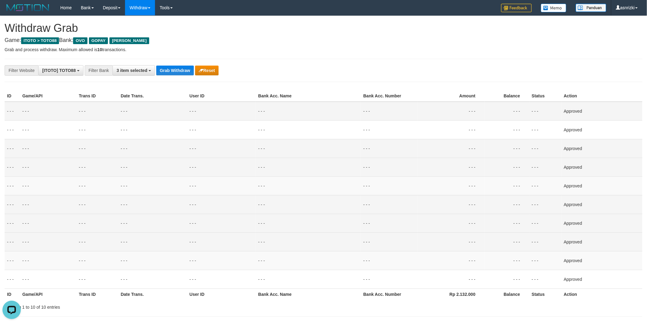
click at [284, 37] on h4 "Game: ITOTO > TOTO88 Bank: OVO GOPAY DANA" at bounding box center [324, 40] width 638 height 6
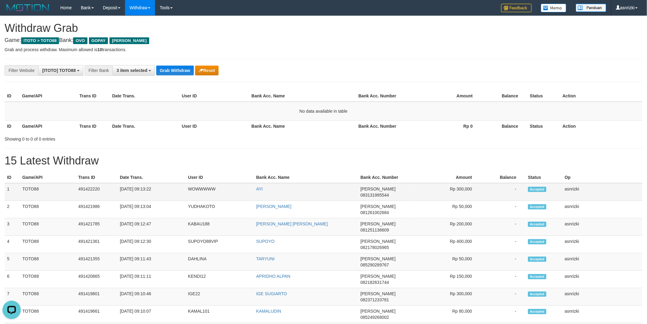
click at [9, 187] on td "1" at bounding box center [12, 192] width 15 height 18
click at [6, 190] on td "1" at bounding box center [12, 192] width 15 height 18
drag, startPoint x: 6, startPoint y: 190, endPoint x: 587, endPoint y: 286, distance: 588.9
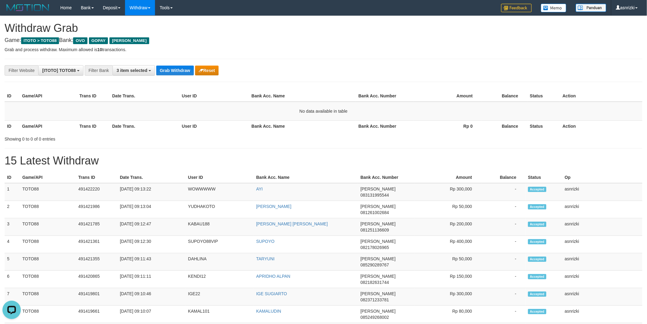
copy tbody "1 TOTO88 491422220 [DATE] 09:13:22 WOWWWWW AYI [PERSON_NAME] 083131995544 Rp 30…"
click at [168, 68] on button "Grab Withdraw" at bounding box center [175, 70] width 38 height 10
click at [304, 33] on h1 "Withdraw Grab" at bounding box center [324, 28] width 638 height 12
click at [407, 59] on div "**********" at bounding box center [324, 70] width 638 height 23
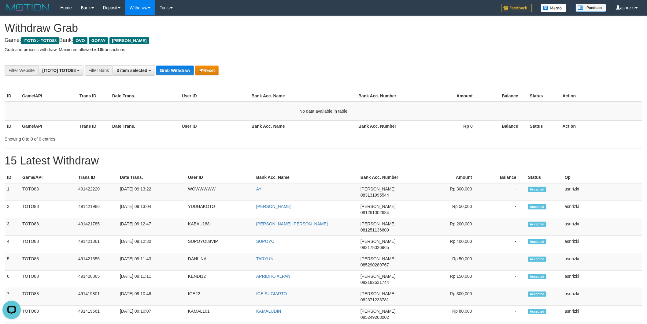
click at [519, 126] on th "Balance" at bounding box center [505, 125] width 46 height 11
click at [177, 68] on button "Grab Withdraw" at bounding box center [175, 70] width 38 height 10
